Goal: Task Accomplishment & Management: Use online tool/utility

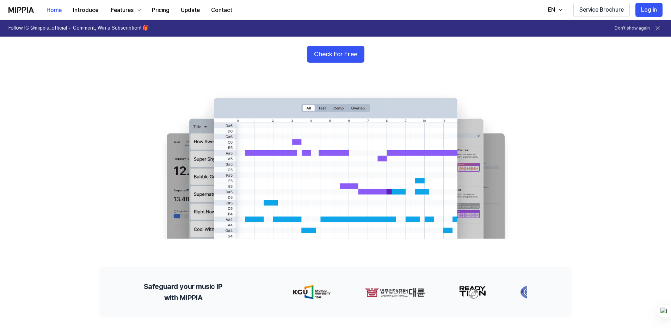
scroll to position [12, 0]
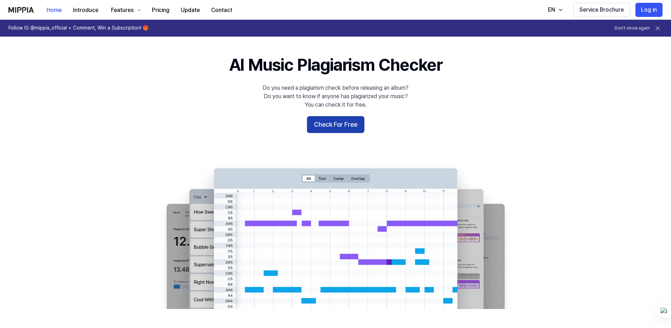
click at [330, 128] on button "Check For Free" at bounding box center [335, 124] width 57 height 17
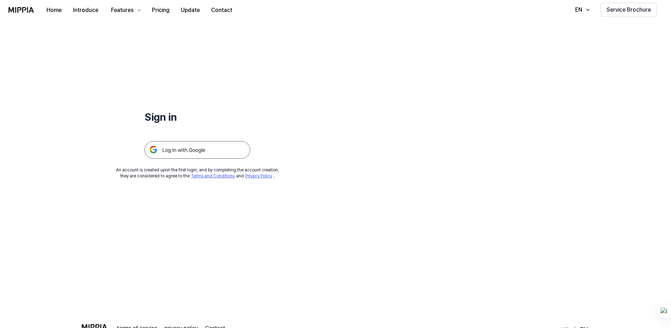
click at [186, 151] on img at bounding box center [197, 150] width 106 height 18
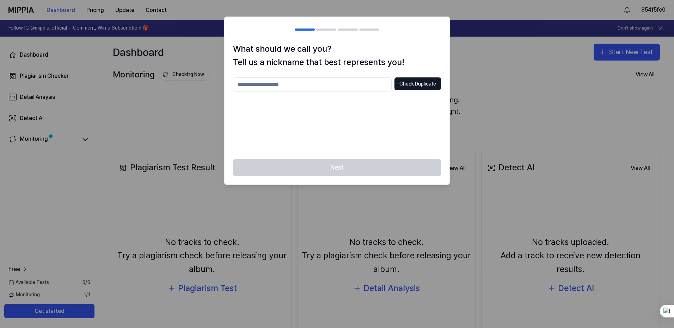
click at [291, 87] on input "text" at bounding box center [312, 85] width 159 height 14
